Goal: Entertainment & Leisure: Consume media (video, audio)

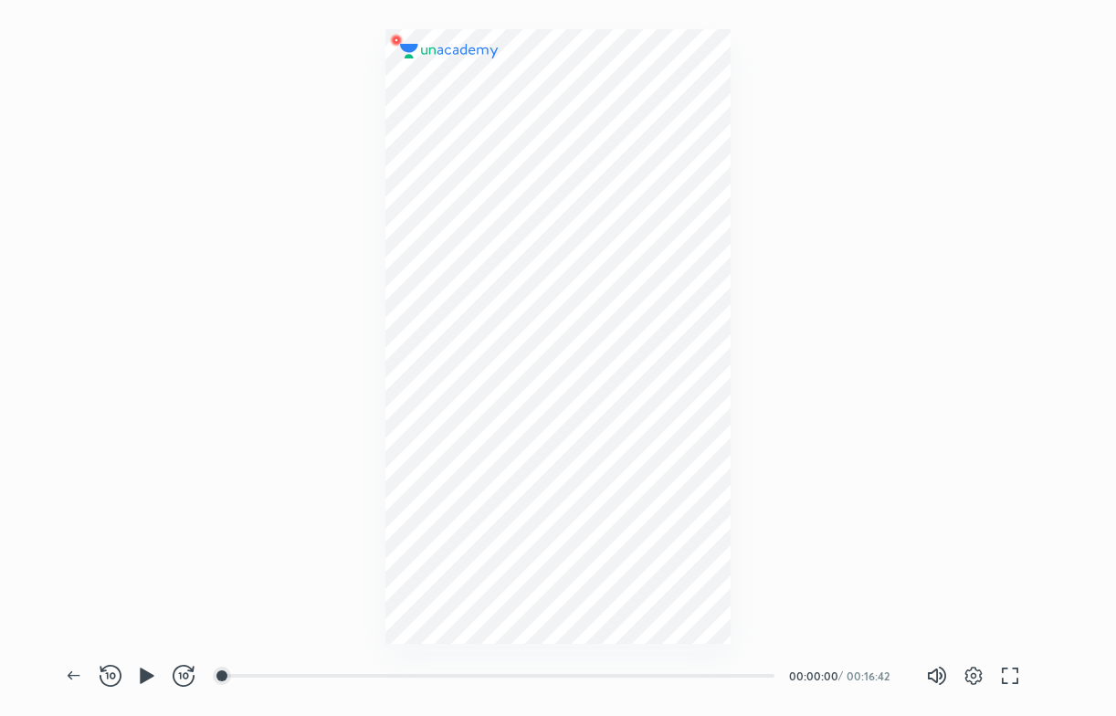
scroll to position [716, 1115]
click at [149, 671] on icon "button" at bounding box center [147, 676] width 22 height 22
click at [248, 681] on div at bounding box center [246, 675] width 15 height 15
click at [308, 679] on div at bounding box center [306, 675] width 15 height 15
click at [363, 679] on div at bounding box center [361, 675] width 15 height 15
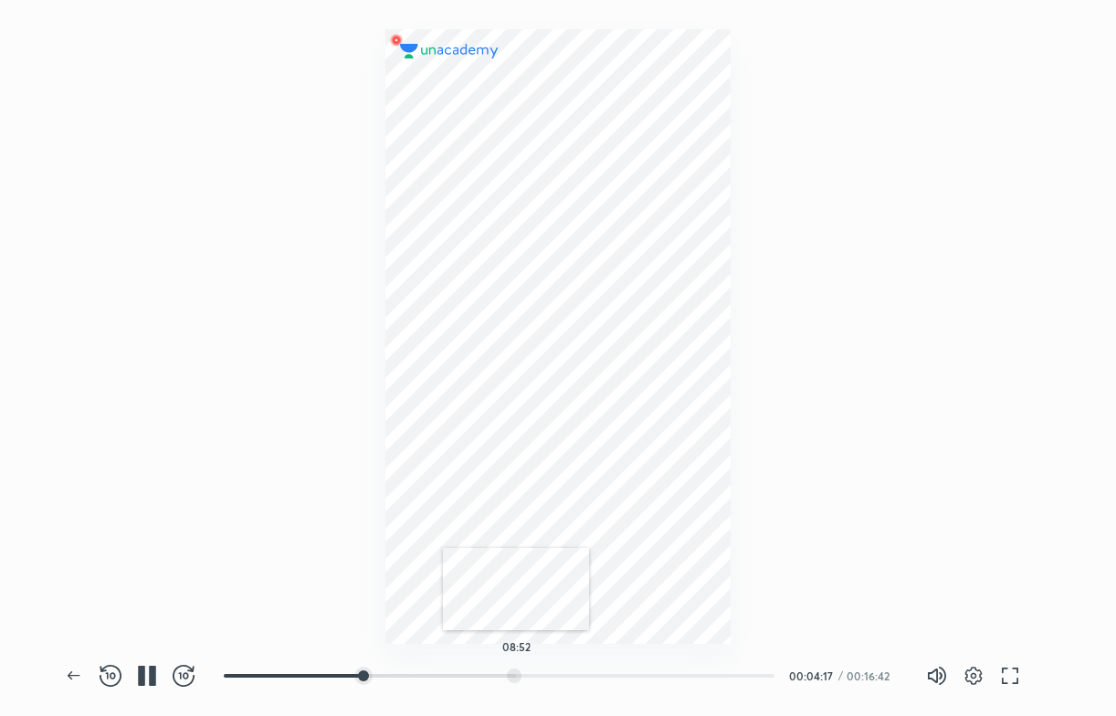
click at [516, 667] on div "08:52" at bounding box center [499, 676] width 551 height 18
click at [551, 672] on div at bounding box center [543, 675] width 15 height 15
click at [618, 681] on div at bounding box center [616, 675] width 15 height 15
click at [593, 668] on div at bounding box center [600, 675] width 15 height 15
click at [626, 665] on div "12:00" at bounding box center [506, 676] width 565 height 22
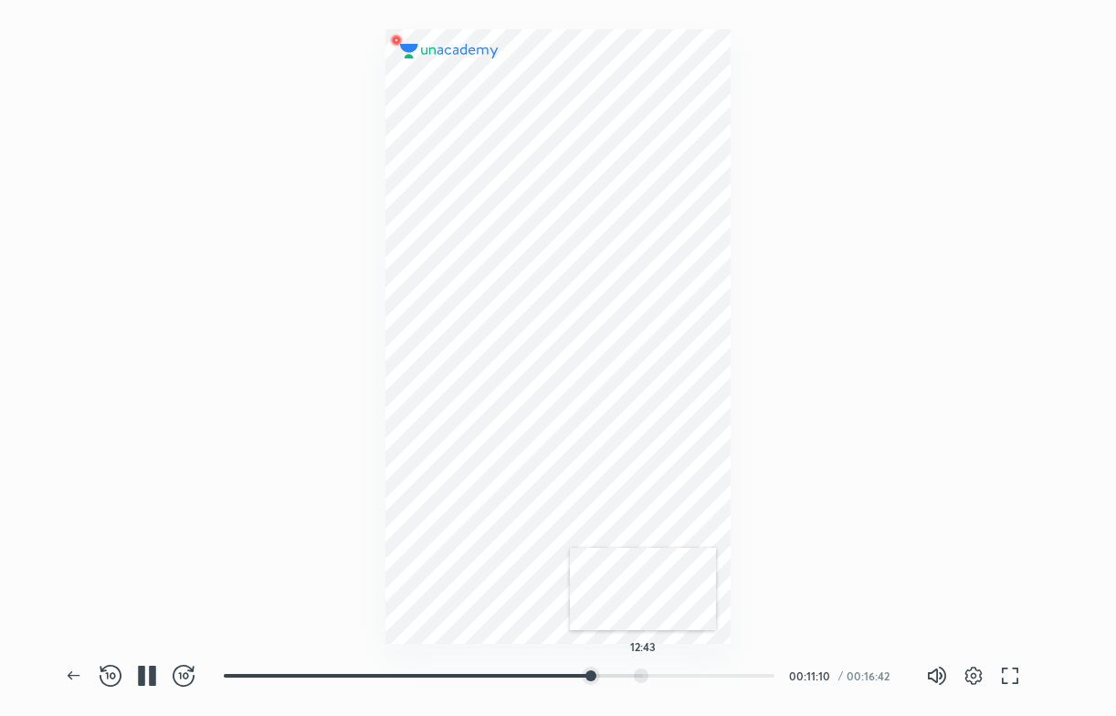
click at [643, 668] on div at bounding box center [641, 675] width 15 height 15
click at [672, 672] on div at bounding box center [669, 675] width 15 height 15
click at [663, 674] on div at bounding box center [661, 675] width 15 height 15
click at [645, 672] on div at bounding box center [642, 675] width 15 height 15
click at [630, 668] on div at bounding box center [628, 675] width 15 height 15
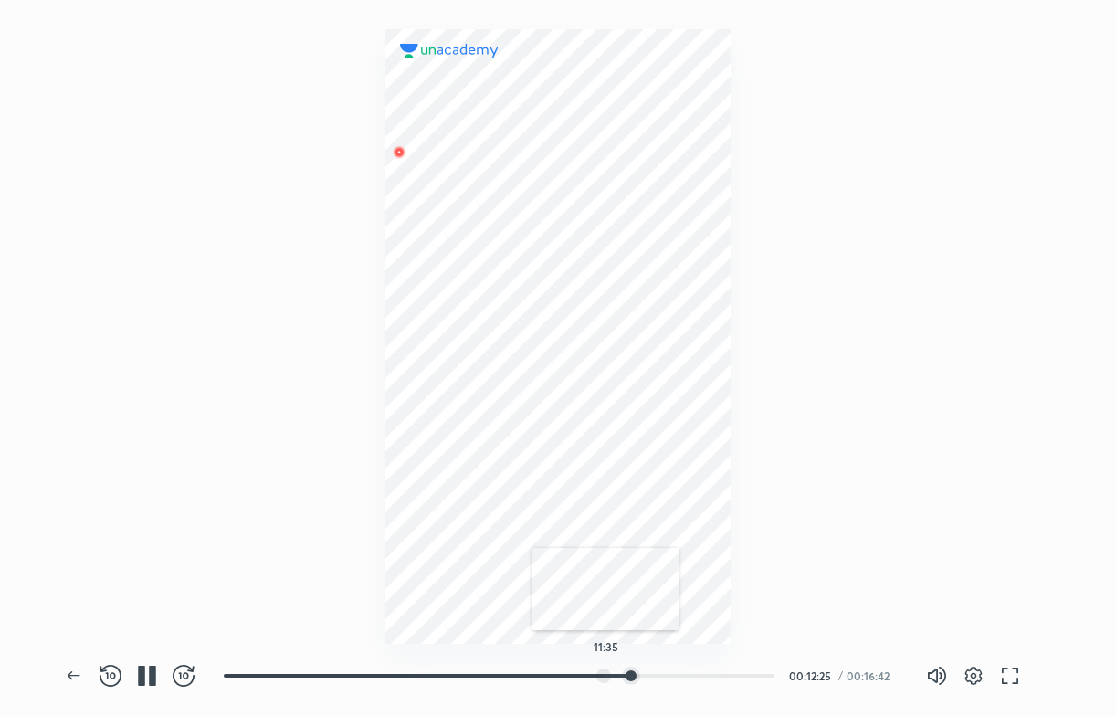
click at [605, 670] on div at bounding box center [603, 675] width 15 height 15
click at [584, 677] on div at bounding box center [582, 675] width 15 height 15
click at [570, 677] on div at bounding box center [568, 675] width 15 height 15
click at [555, 677] on div at bounding box center [553, 675] width 15 height 15
click at [543, 676] on div at bounding box center [541, 675] width 15 height 15
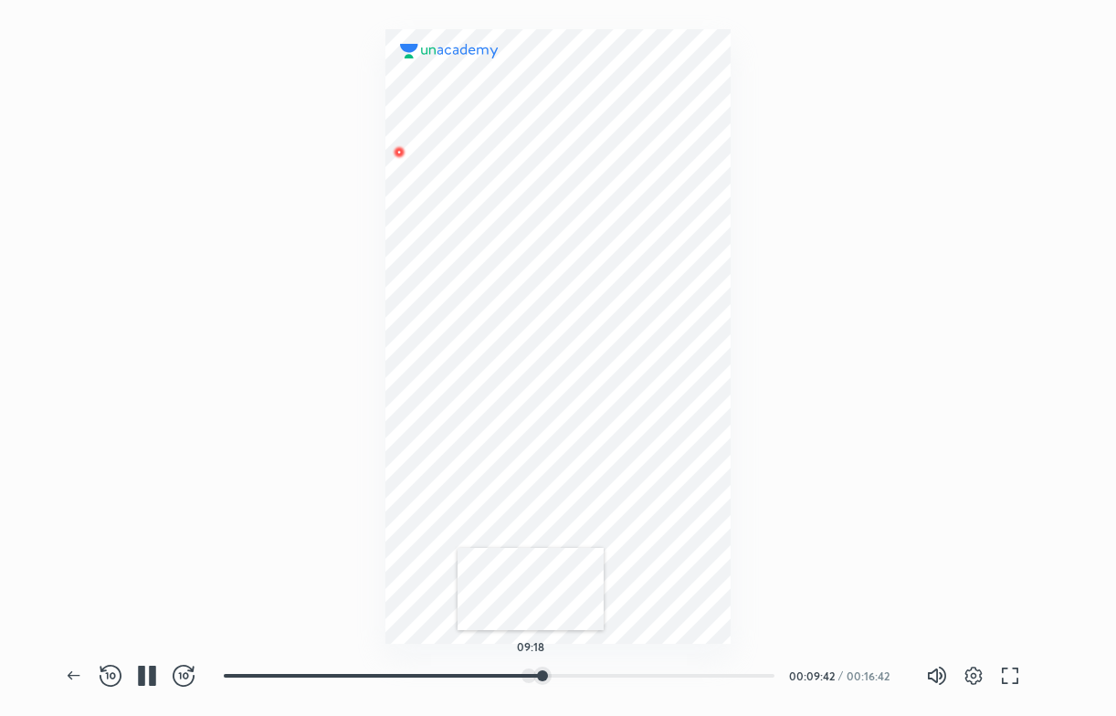
click at [530, 676] on div at bounding box center [528, 675] width 15 height 15
click at [510, 675] on div at bounding box center [508, 675] width 15 height 15
click at [499, 673] on div at bounding box center [496, 675] width 15 height 15
click at [490, 675] on div at bounding box center [488, 675] width 15 height 15
click at [510, 670] on div at bounding box center [508, 675] width 15 height 15
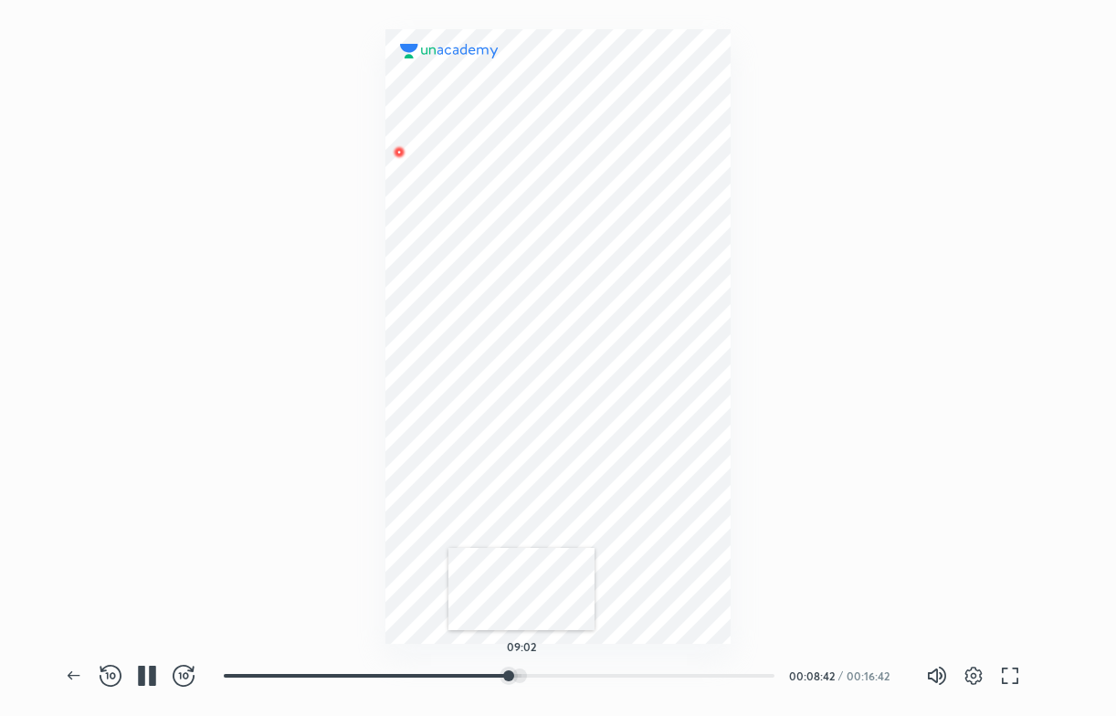
click at [521, 670] on div at bounding box center [519, 675] width 15 height 15
click at [528, 670] on div at bounding box center [526, 675] width 15 height 15
click at [531, 670] on div at bounding box center [529, 675] width 15 height 15
click at [534, 670] on div at bounding box center [532, 675] width 15 height 15
click at [541, 669] on div at bounding box center [538, 675] width 15 height 15
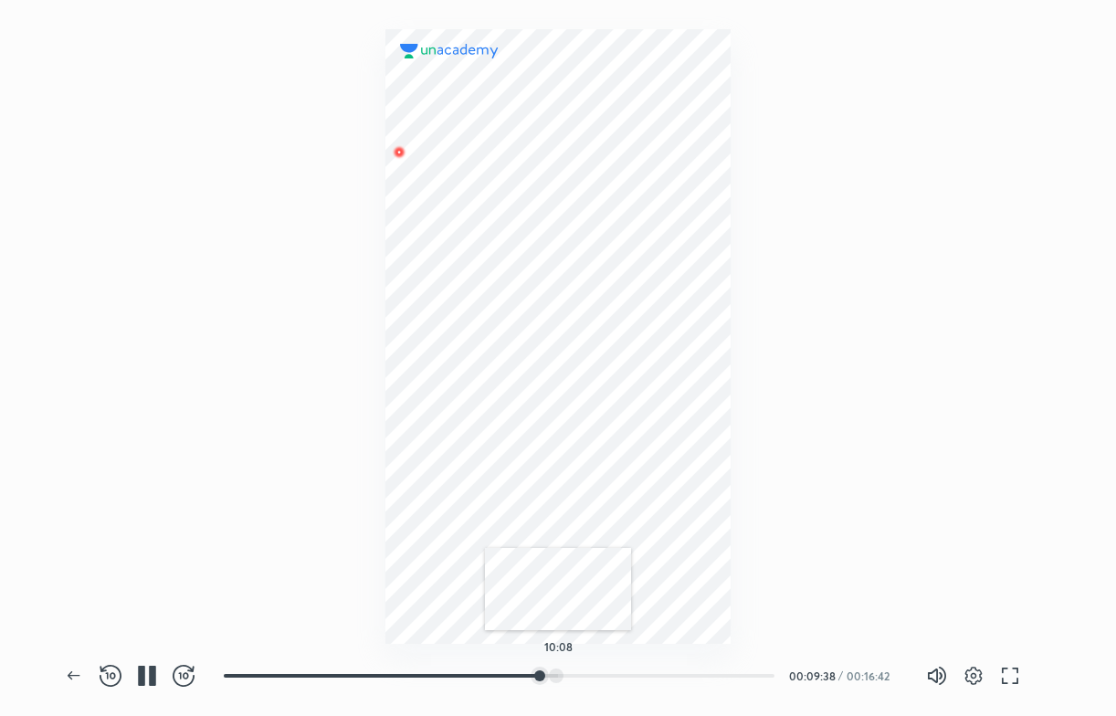
click at [558, 667] on div "10:08" at bounding box center [499, 676] width 551 height 18
click at [562, 676] on div at bounding box center [560, 675] width 15 height 15
click at [373, 668] on div at bounding box center [370, 675] width 15 height 15
click at [310, 670] on div at bounding box center [308, 675] width 15 height 15
click at [1044, 336] on div at bounding box center [558, 322] width 1116 height 644
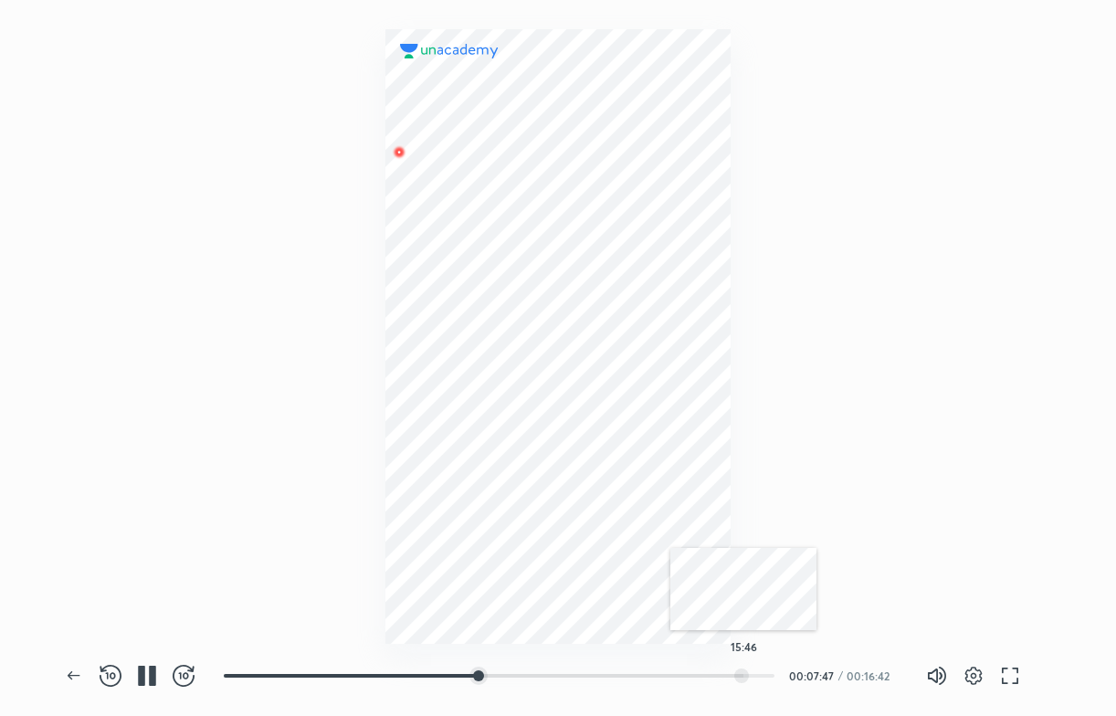
click at [743, 677] on div at bounding box center [741, 675] width 15 height 15
click at [1052, 364] on div at bounding box center [558, 322] width 1116 height 644
click at [745, 672] on div at bounding box center [743, 675] width 15 height 15
click at [729, 674] on div at bounding box center [732, 675] width 15 height 15
drag, startPoint x: 887, startPoint y: 678, endPoint x: 474, endPoint y: 668, distance: 412.8
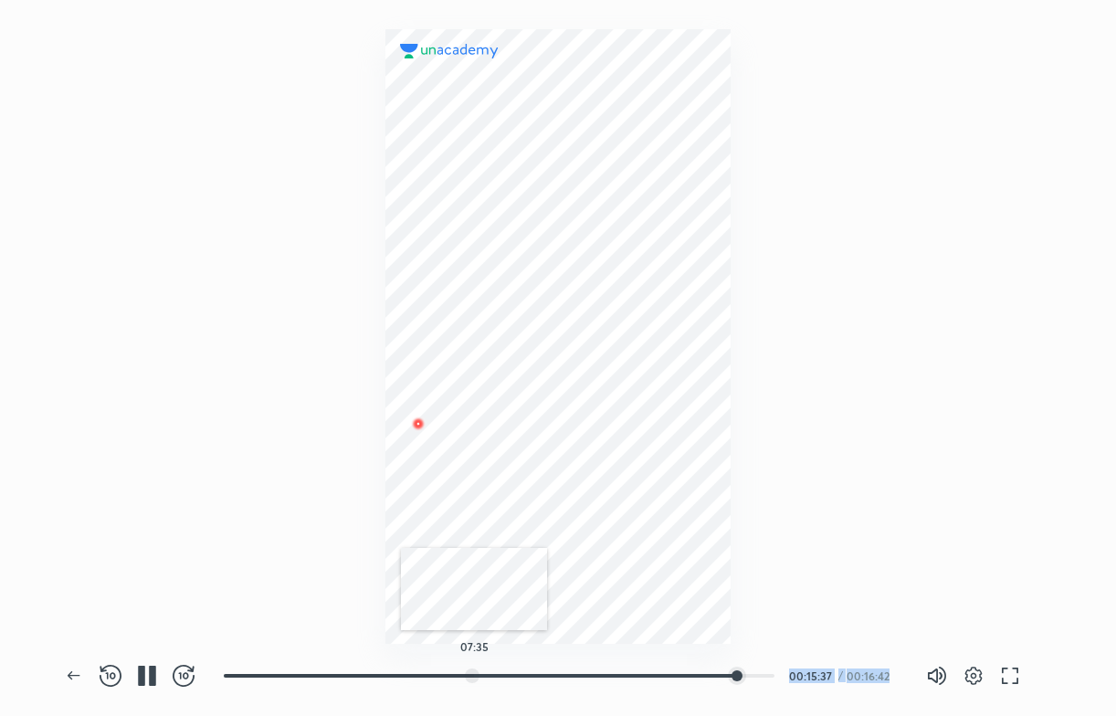
click at [474, 668] on div "07:35 00:15:37 / 00:16:42" at bounding box center [560, 676] width 673 height 22
click at [856, 676] on div "00:16:42" at bounding box center [871, 675] width 50 height 11
click at [146, 687] on button "button" at bounding box center [147, 675] width 37 height 37
